Goal: Task Accomplishment & Management: Manage account settings

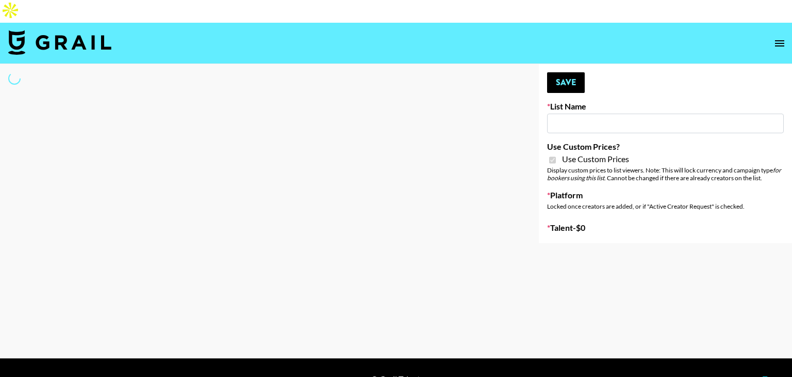
type input "Yap Freely x more MICRO CREATORS"
checkbox input "true"
select select "Brand"
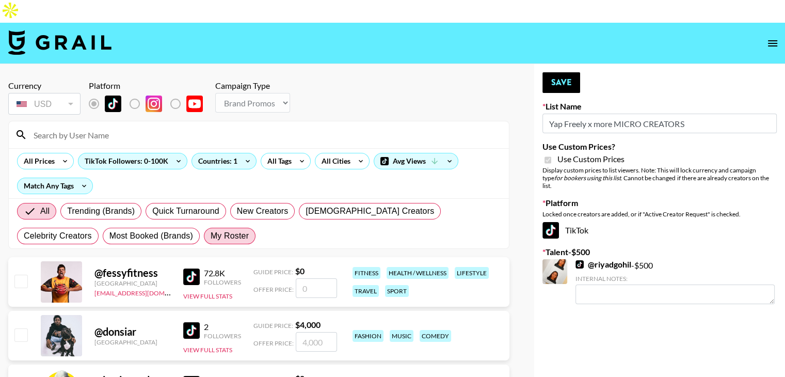
click at [211, 230] on span "My Roster" at bounding box center [230, 236] width 38 height 12
click at [211, 236] on input "My Roster" at bounding box center [211, 236] width 0 height 0
radio input "true"
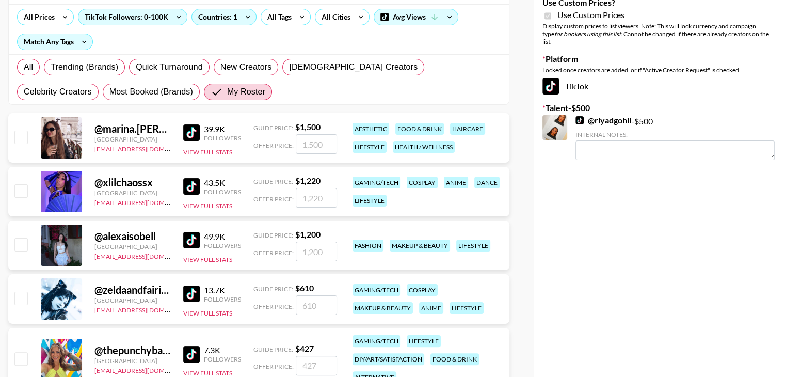
scroll to position [188, 0]
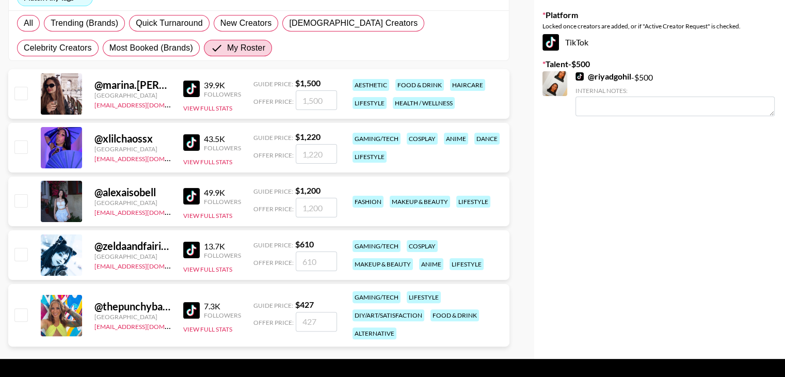
click at [18, 140] on input "checkbox" at bounding box center [20, 146] width 12 height 12
checkbox input "true"
type input "1220"
click at [24, 248] on input "checkbox" at bounding box center [20, 254] width 12 height 12
checkbox input "true"
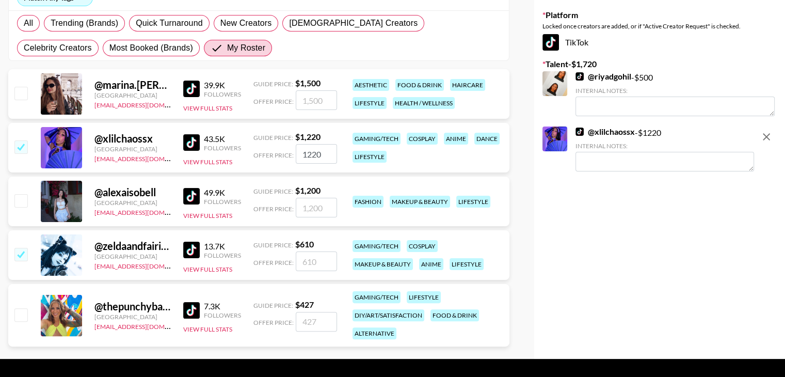
type input "610"
click at [22, 308] on input "checkbox" at bounding box center [20, 314] width 12 height 12
checkbox input "true"
type input "427"
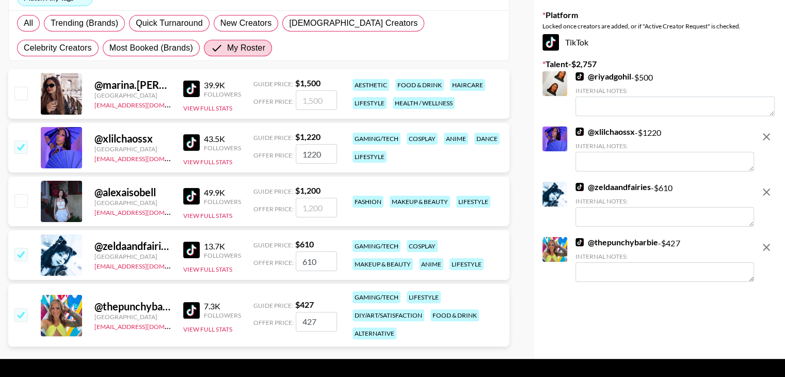
click at [308, 144] on input "1220" at bounding box center [316, 154] width 41 height 20
type input "4"
checkbox input "false"
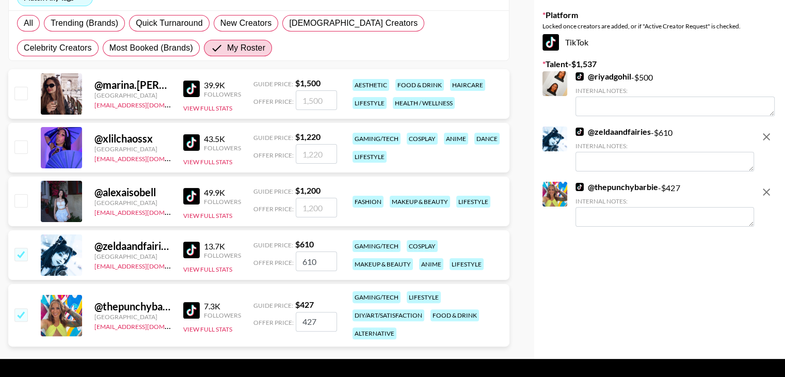
checkbox input "true"
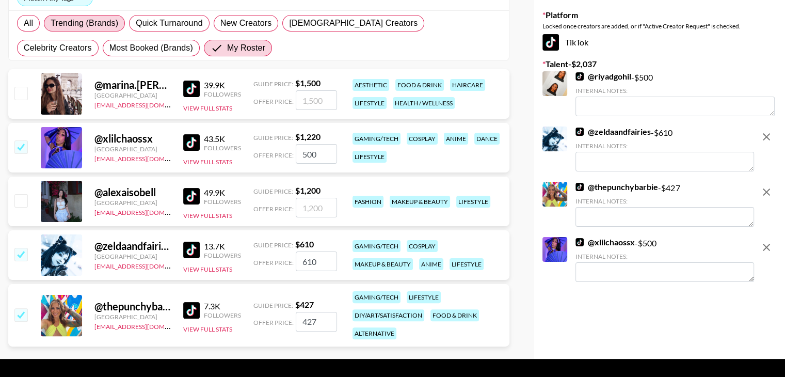
type input "500"
click at [307, 251] on input "610" at bounding box center [316, 261] width 41 height 20
type input "500"
click at [310, 312] on input "427" at bounding box center [316, 322] width 41 height 20
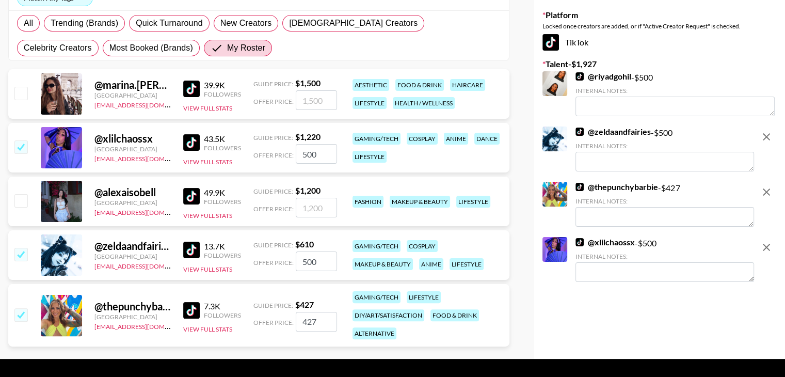
click at [310, 312] on input "427" at bounding box center [316, 322] width 41 height 20
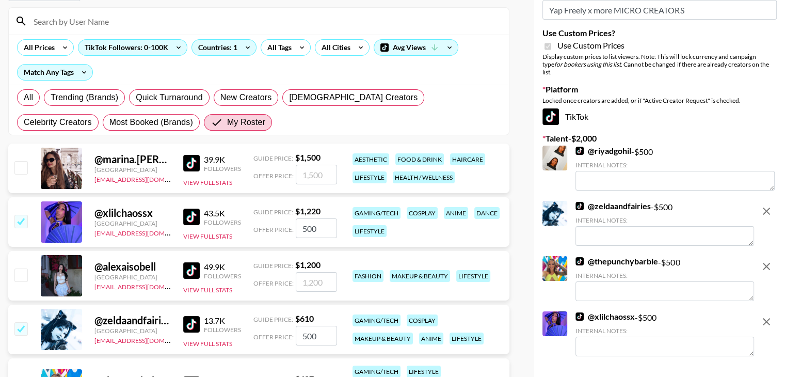
scroll to position [0, 0]
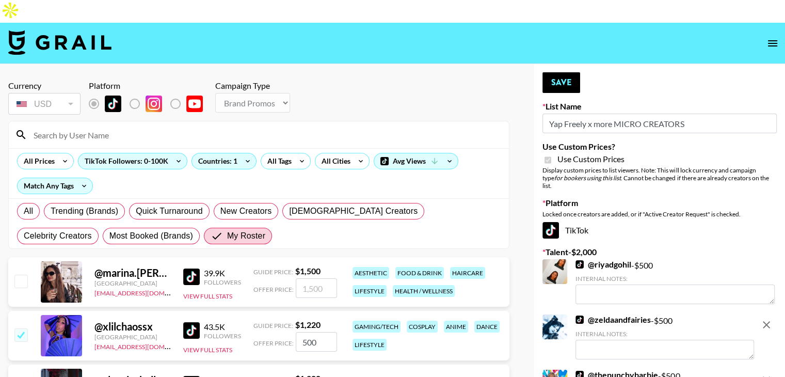
type input "500"
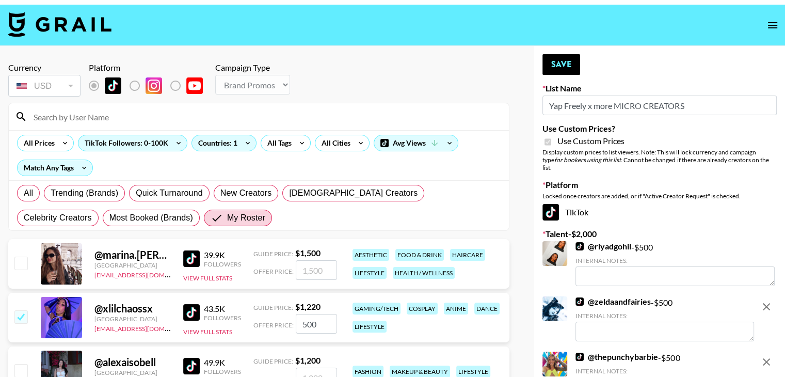
scroll to position [18, 0]
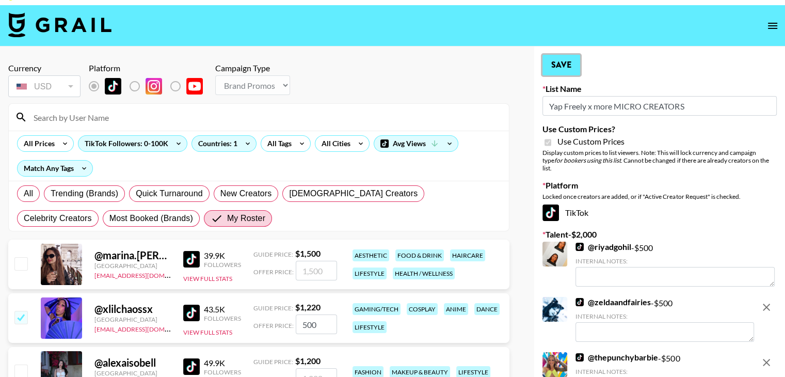
click at [572, 55] on button "Save" at bounding box center [561, 65] width 38 height 21
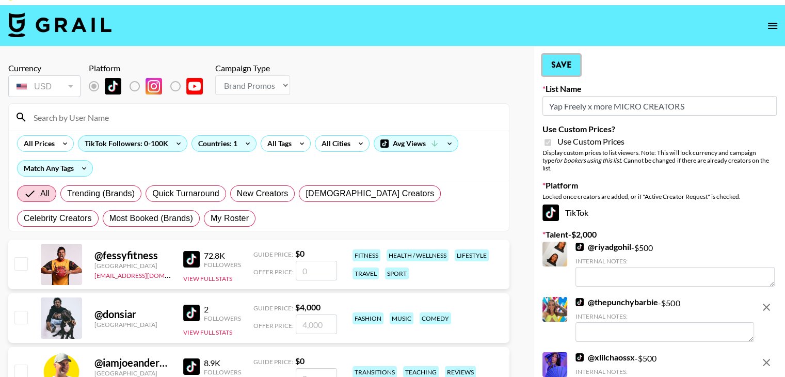
radio input "true"
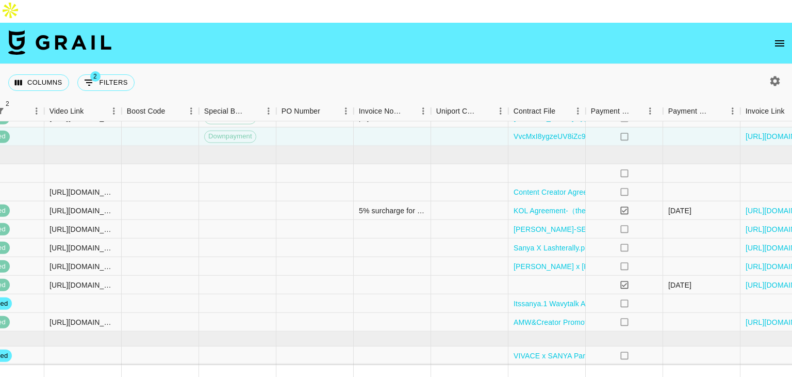
scroll to position [402, 1405]
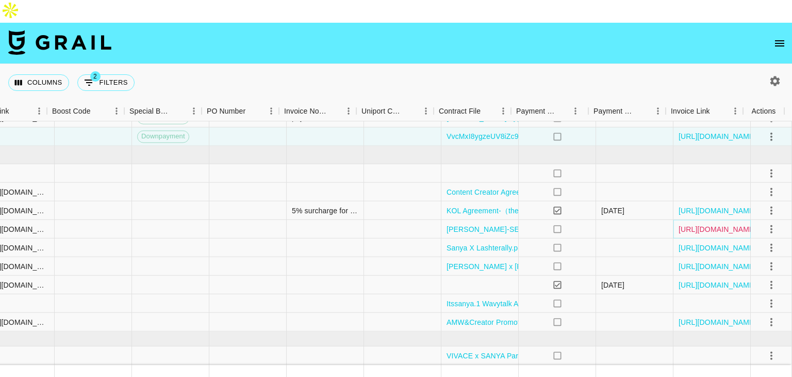
click at [691, 223] on link "https://in.xero.com/A0D11QIEtX8njxW9TzZSVdUu9zM8k2gIxFwCtGrb" at bounding box center [718, 228] width 78 height 10
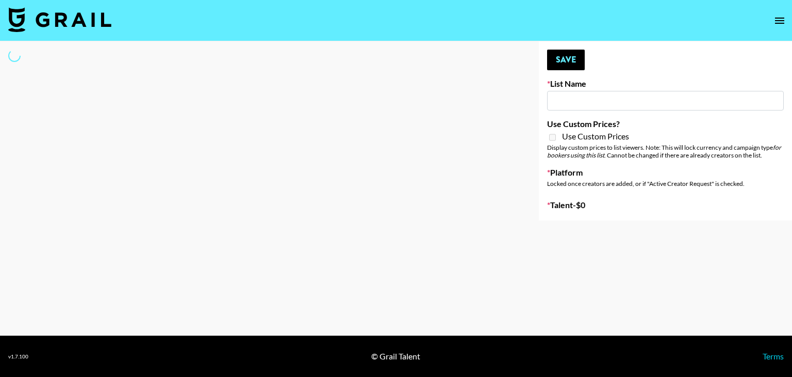
select select "Song"
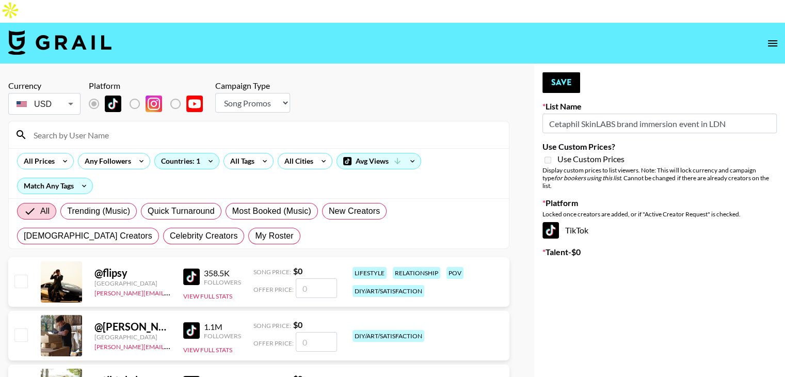
type input "Cetaphil SkinLABS brand immersion event in LDN"
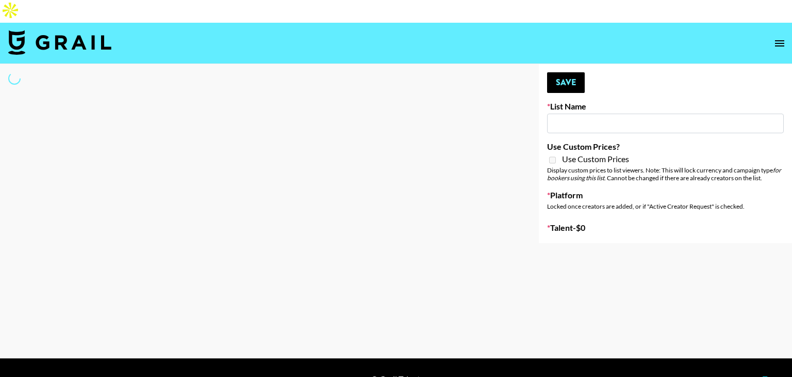
type input "Content Labs for Canva"
select select "Brand"
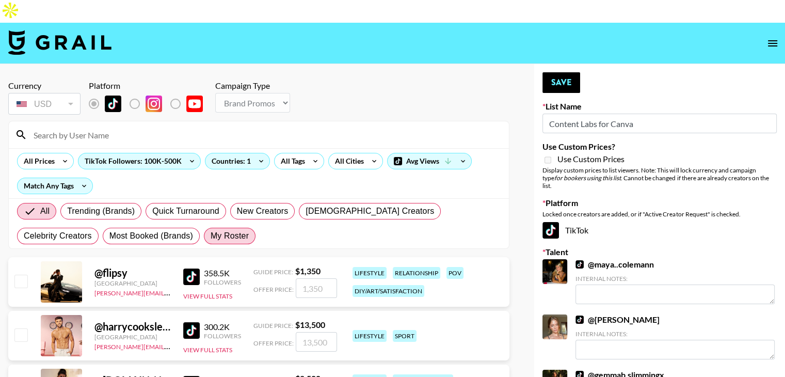
click at [211, 230] on span "My Roster" at bounding box center [230, 236] width 38 height 12
click at [211, 236] on input "My Roster" at bounding box center [211, 236] width 0 height 0
radio input "true"
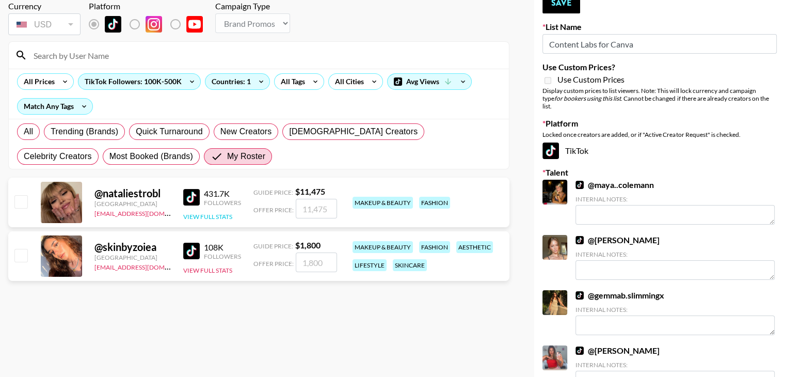
scroll to position [80, 0]
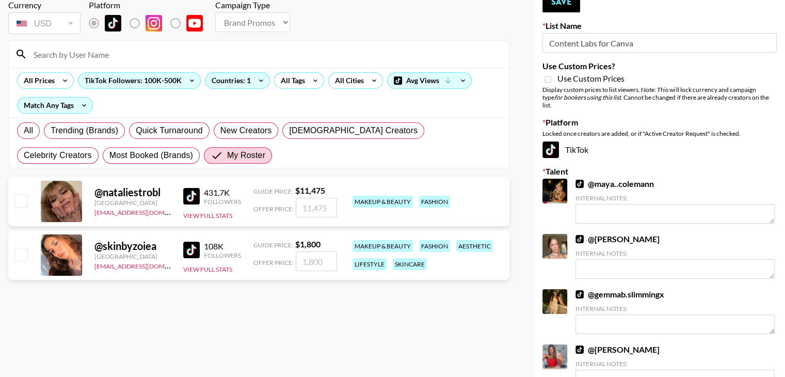
click at [19, 248] on input "checkbox" at bounding box center [20, 254] width 12 height 12
checkbox input "true"
type input "1800"
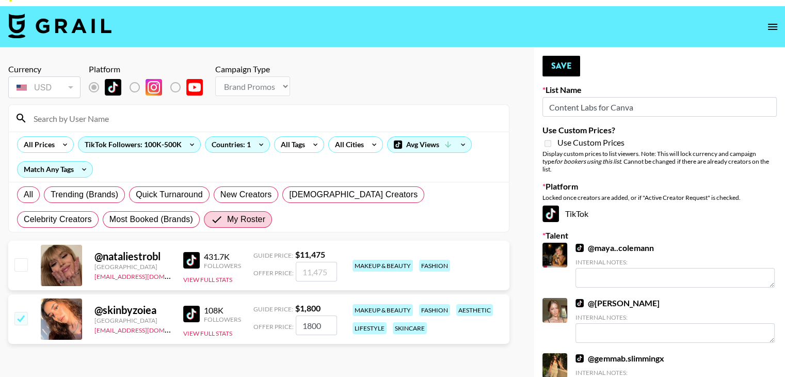
scroll to position [0, 0]
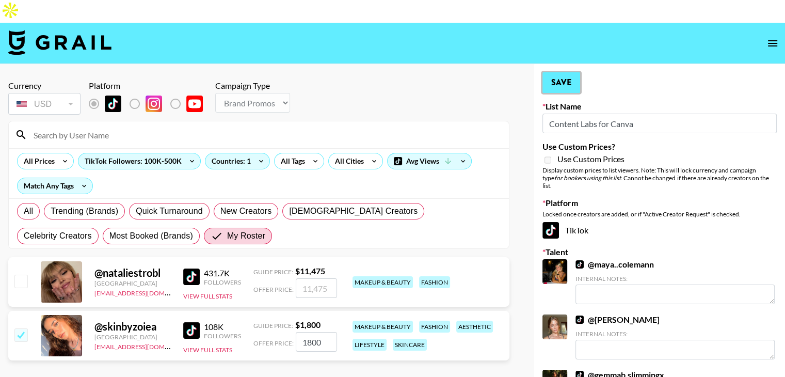
click at [556, 72] on button "Save" at bounding box center [561, 82] width 38 height 21
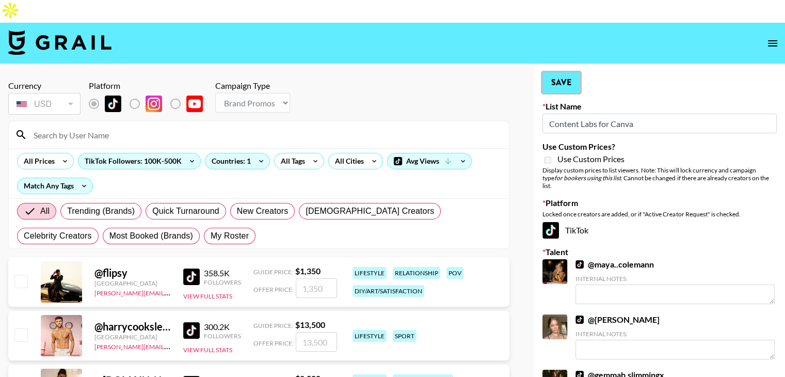
radio input "true"
